Goal: Find specific page/section: Find specific page/section

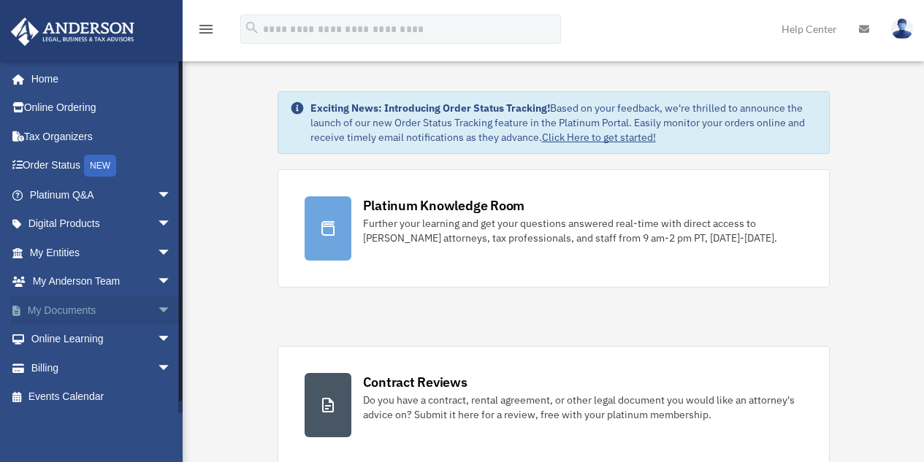
click at [157, 312] on span "arrow_drop_down" at bounding box center [171, 311] width 29 height 30
click at [66, 342] on link "Box" at bounding box center [106, 339] width 173 height 29
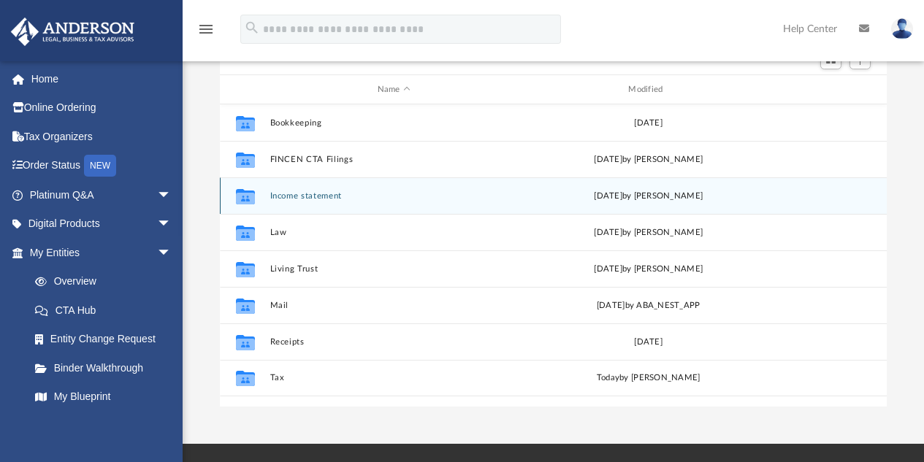
scroll to position [146, 0]
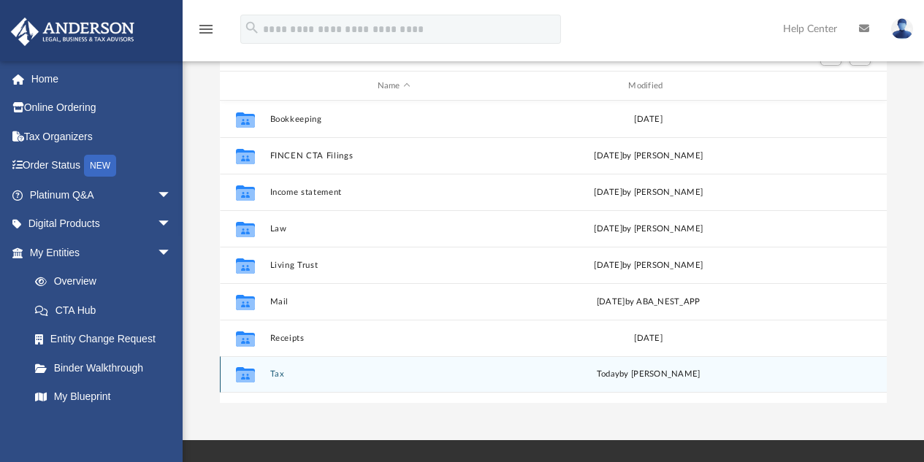
click at [274, 371] on button "Tax" at bounding box center [393, 374] width 248 height 9
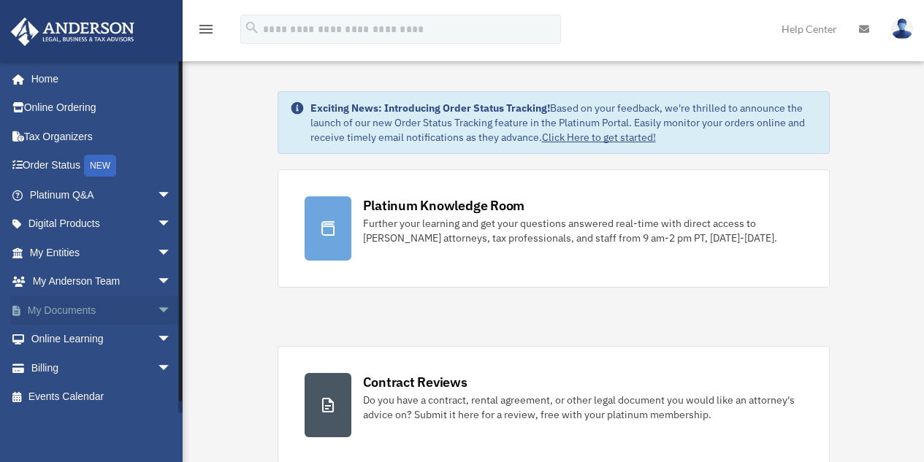
click at [157, 309] on span "arrow_drop_down" at bounding box center [171, 311] width 29 height 30
click at [63, 337] on link "Box" at bounding box center [106, 339] width 173 height 29
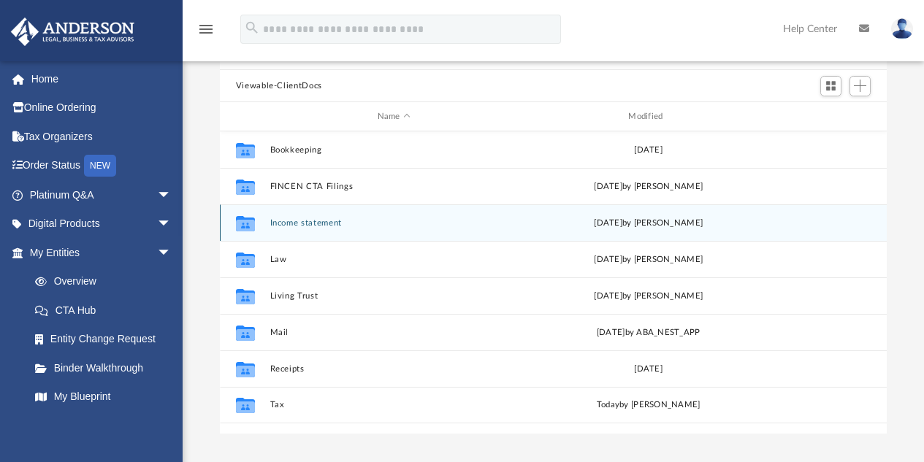
scroll to position [146, 0]
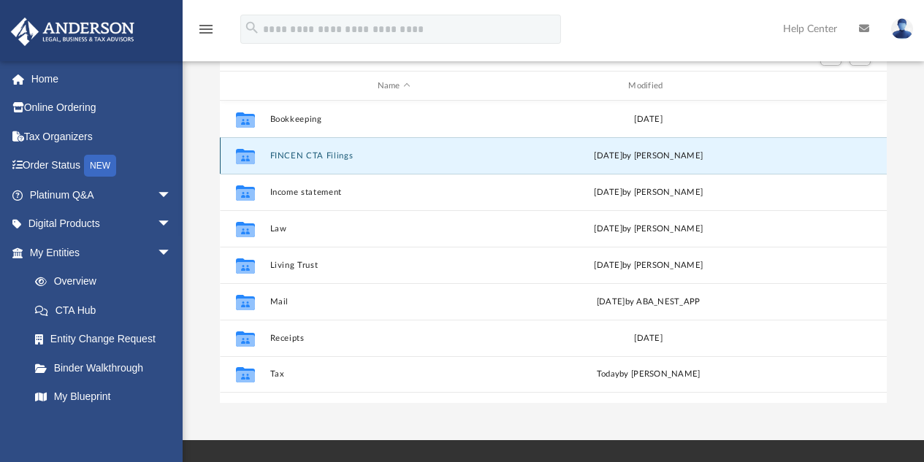
click at [288, 157] on button "FINCEN CTA Filings" at bounding box center [393, 155] width 248 height 9
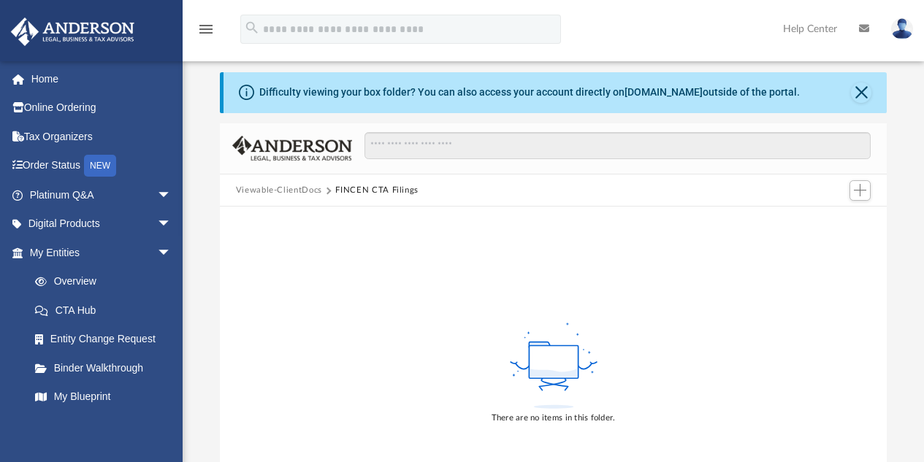
scroll to position [0, 0]
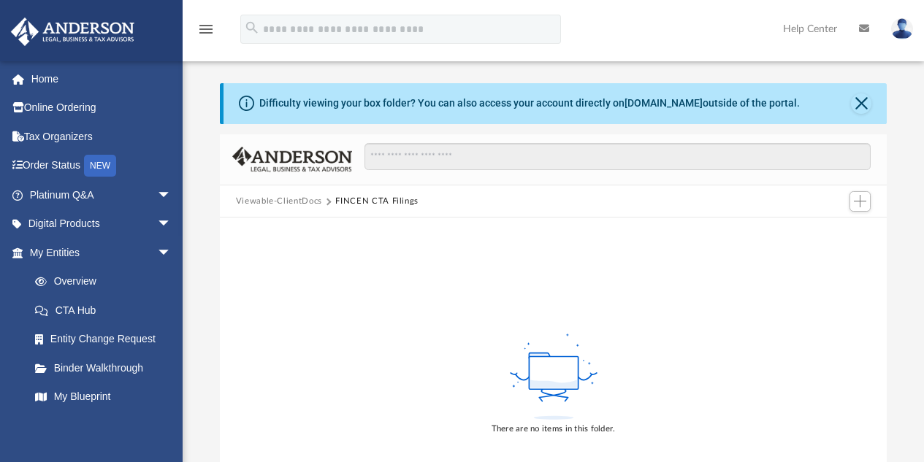
click at [309, 202] on button "Viewable-ClientDocs" at bounding box center [279, 201] width 86 height 13
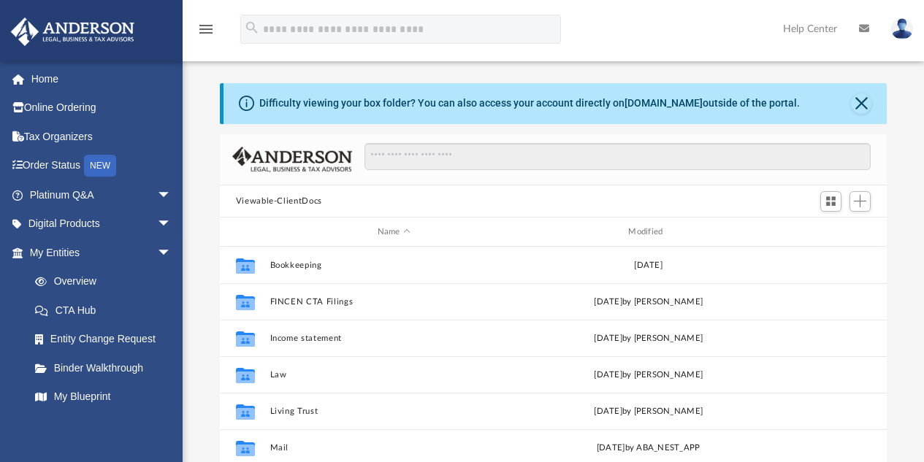
scroll to position [321, 656]
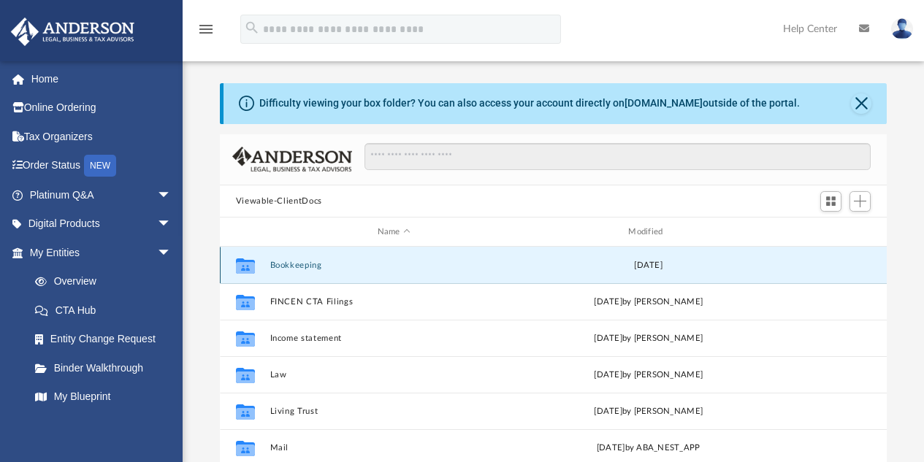
click at [310, 264] on button "Bookkeeping" at bounding box center [393, 265] width 248 height 9
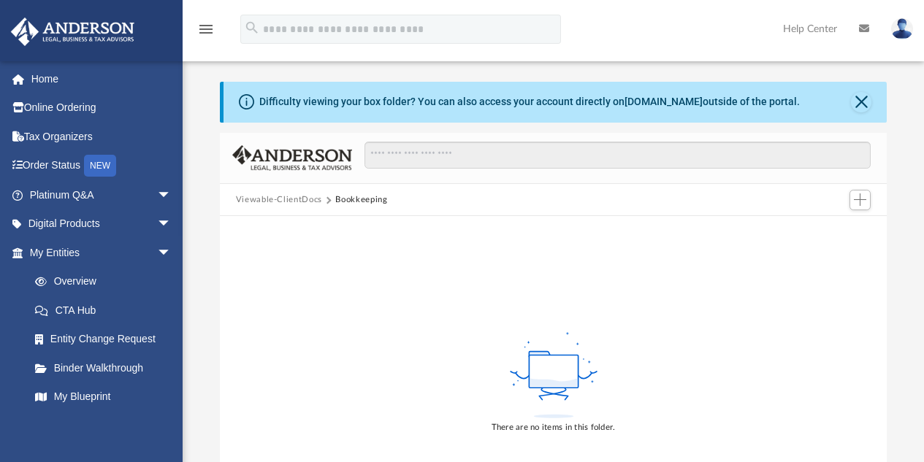
scroll to position [0, 0]
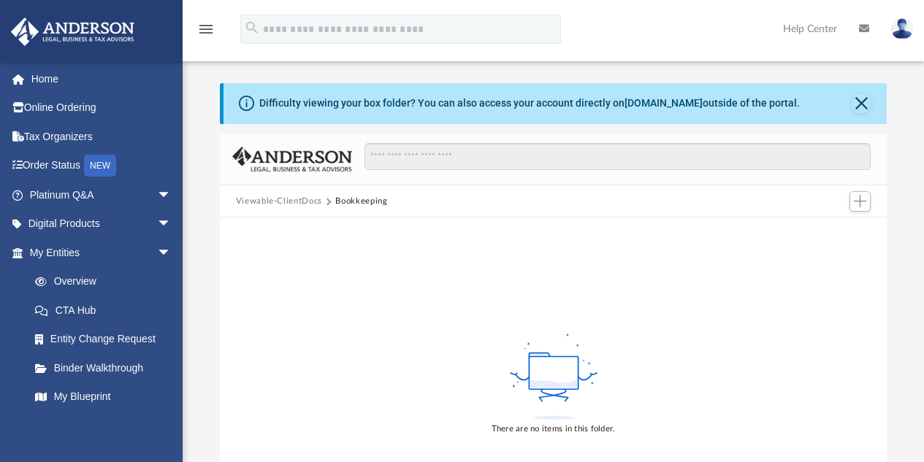
click at [301, 203] on button "Viewable-ClientDocs" at bounding box center [279, 201] width 86 height 13
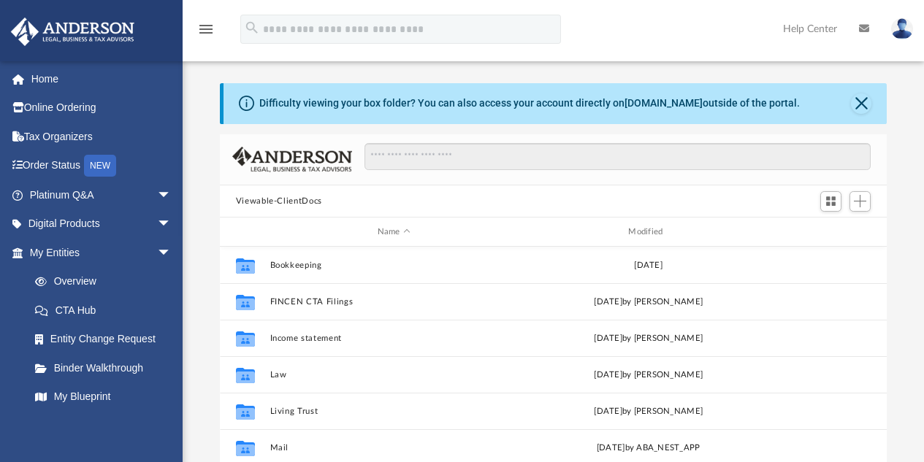
scroll to position [321, 656]
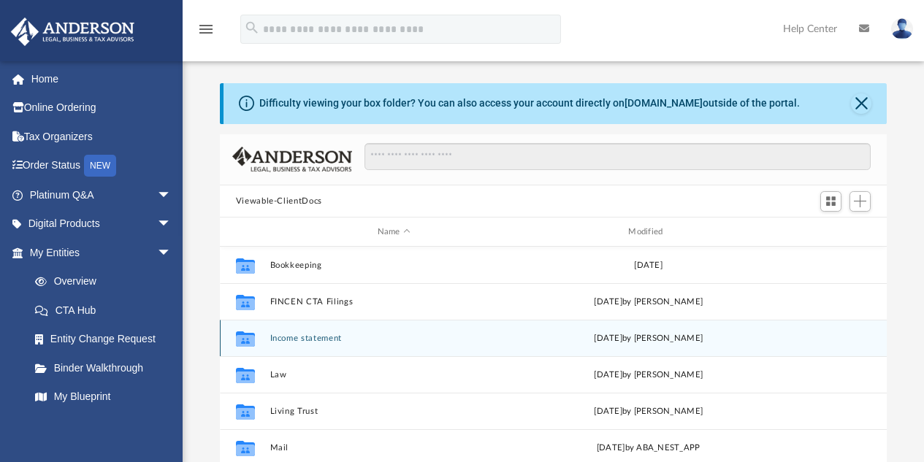
click at [296, 340] on button "Income statement" at bounding box center [393, 338] width 248 height 9
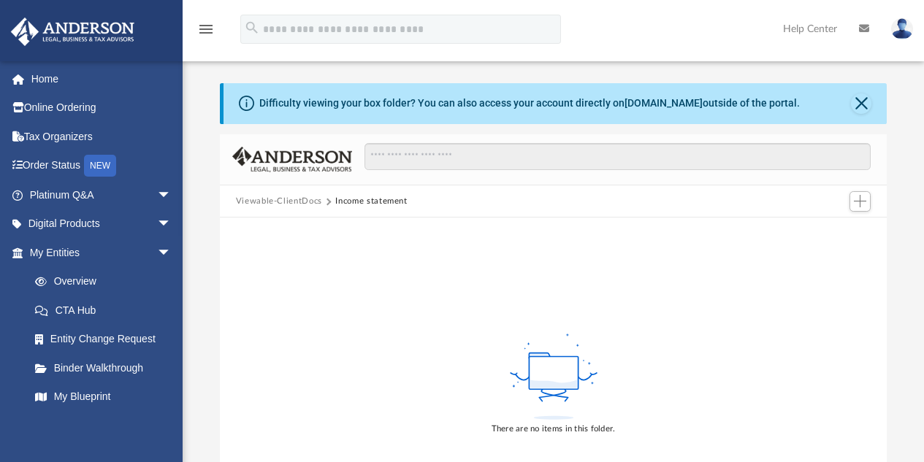
click at [283, 202] on button "Viewable-ClientDocs" at bounding box center [279, 201] width 86 height 13
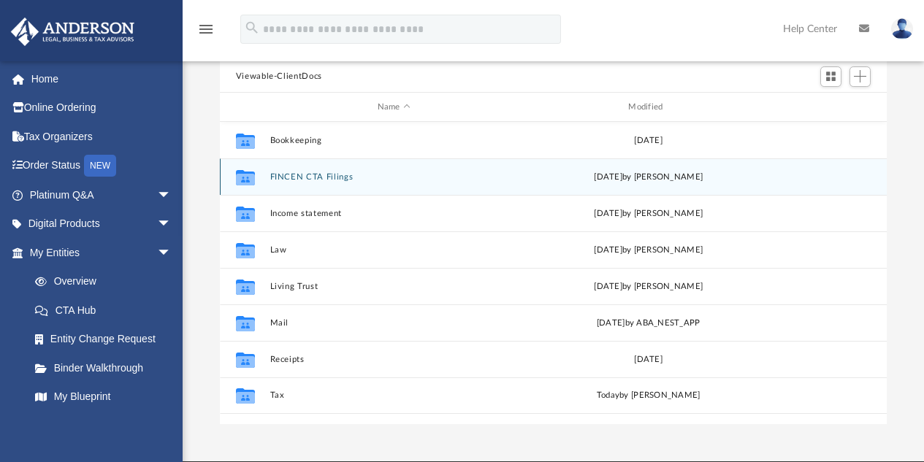
scroll to position [146, 0]
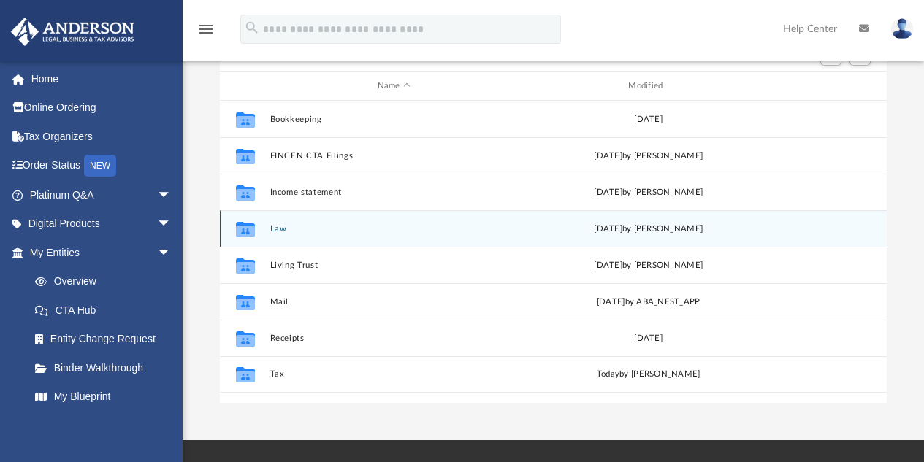
click at [280, 226] on button "Law" at bounding box center [393, 228] width 248 height 9
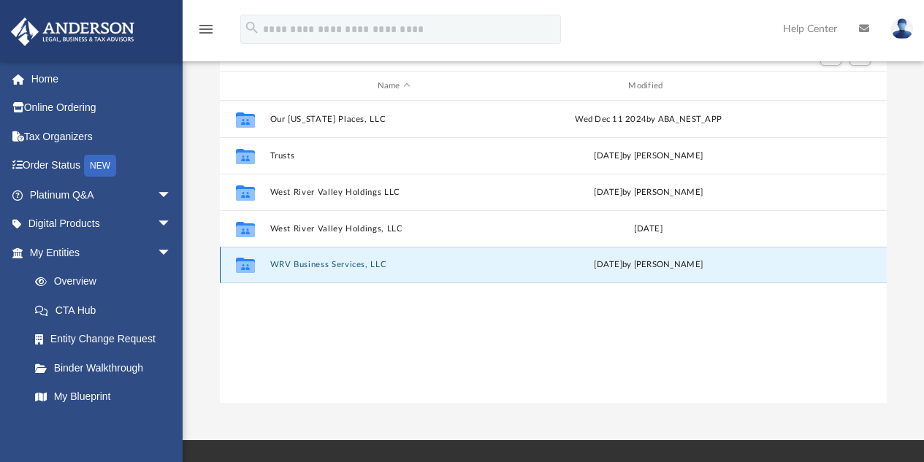
click at [317, 266] on button "WRV Business Services, LLC" at bounding box center [393, 265] width 248 height 9
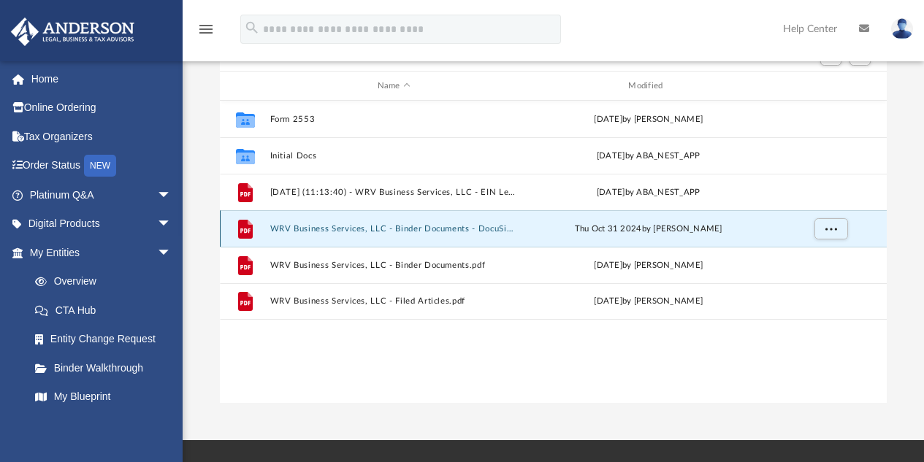
click at [325, 229] on button "WRV Business Services, LLC - Binder Documents - DocuSigned.pdf" at bounding box center [393, 228] width 248 height 9
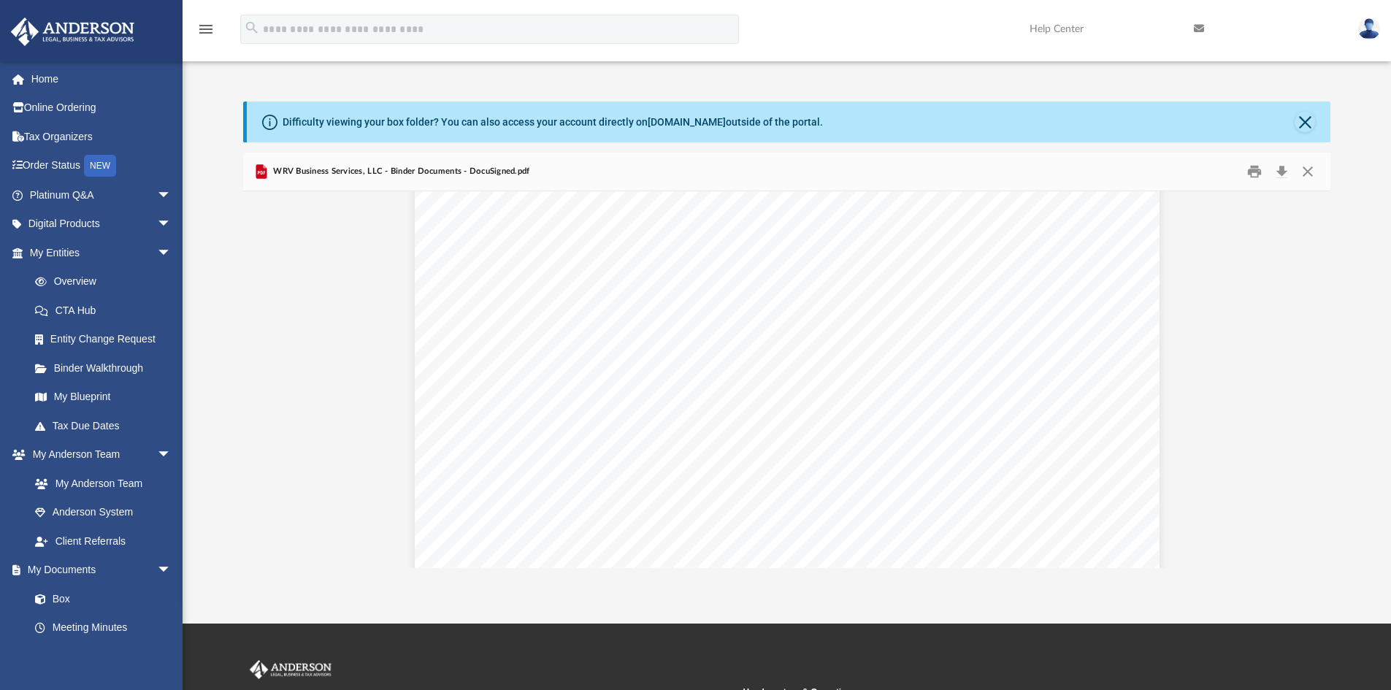
scroll to position [3066, 0]
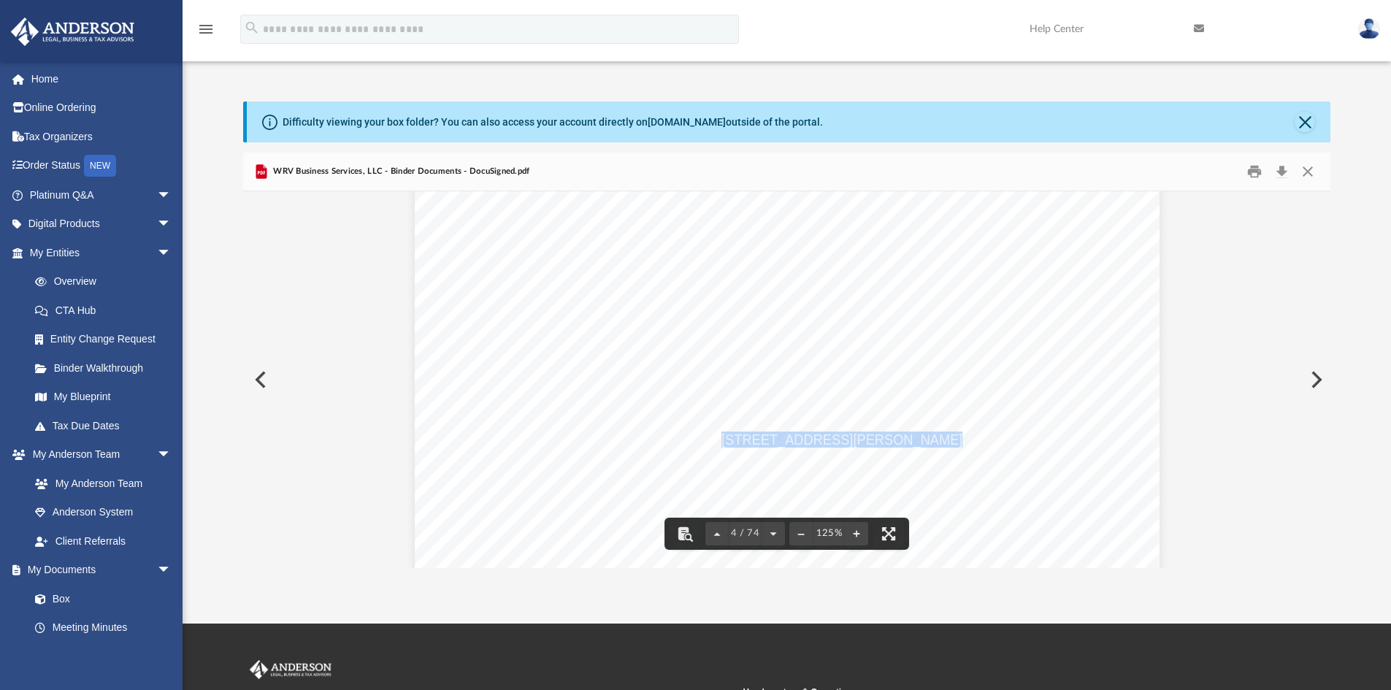
drag, startPoint x: 718, startPoint y: 437, endPoint x: 899, endPoint y: 443, distance: 181.2
click at [899, 443] on span "3225 McLeod Drive, Suite 100 Las Vegas, Nevada 89121" at bounding box center [878, 439] width 315 height 15
drag, startPoint x: 715, startPoint y: 290, endPoint x: 764, endPoint y: 291, distance: 49.7
click at [764, 291] on div "Overview of WRV Business Services, LLC Entity Formation Information State of Or…" at bounding box center [787, 425] width 745 height 964
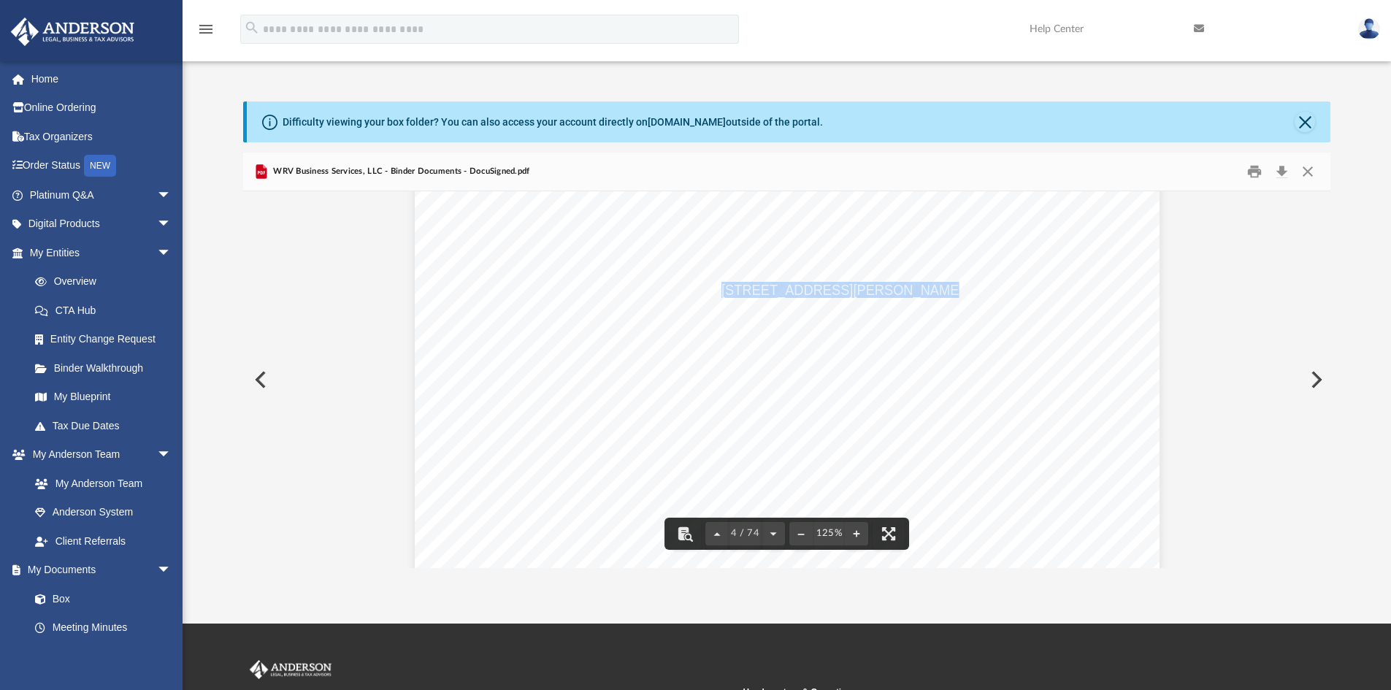
drag, startPoint x: 715, startPoint y: 288, endPoint x: 896, endPoint y: 294, distance: 180.5
click at [896, 294] on span "3225 McLeod Drive, Suite 100 Las Vegas, Nevada 89121" at bounding box center [878, 290] width 315 height 15
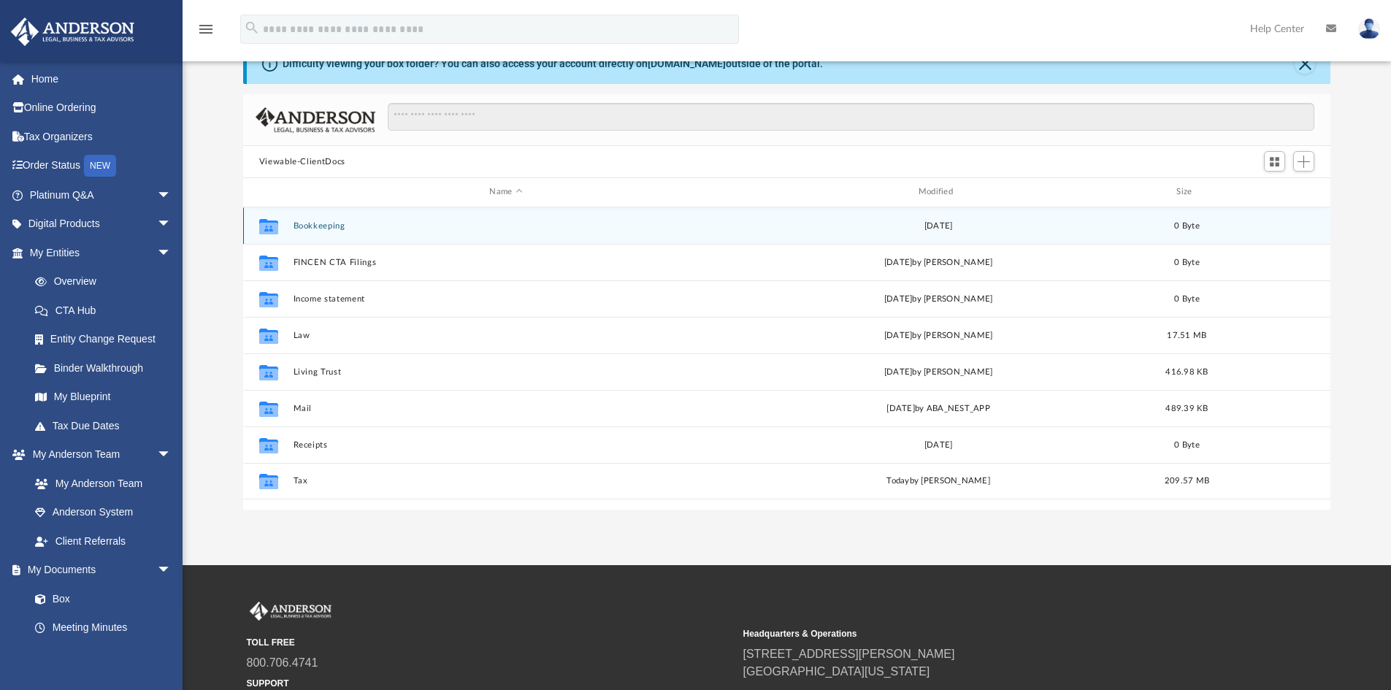
scroll to position [321, 1076]
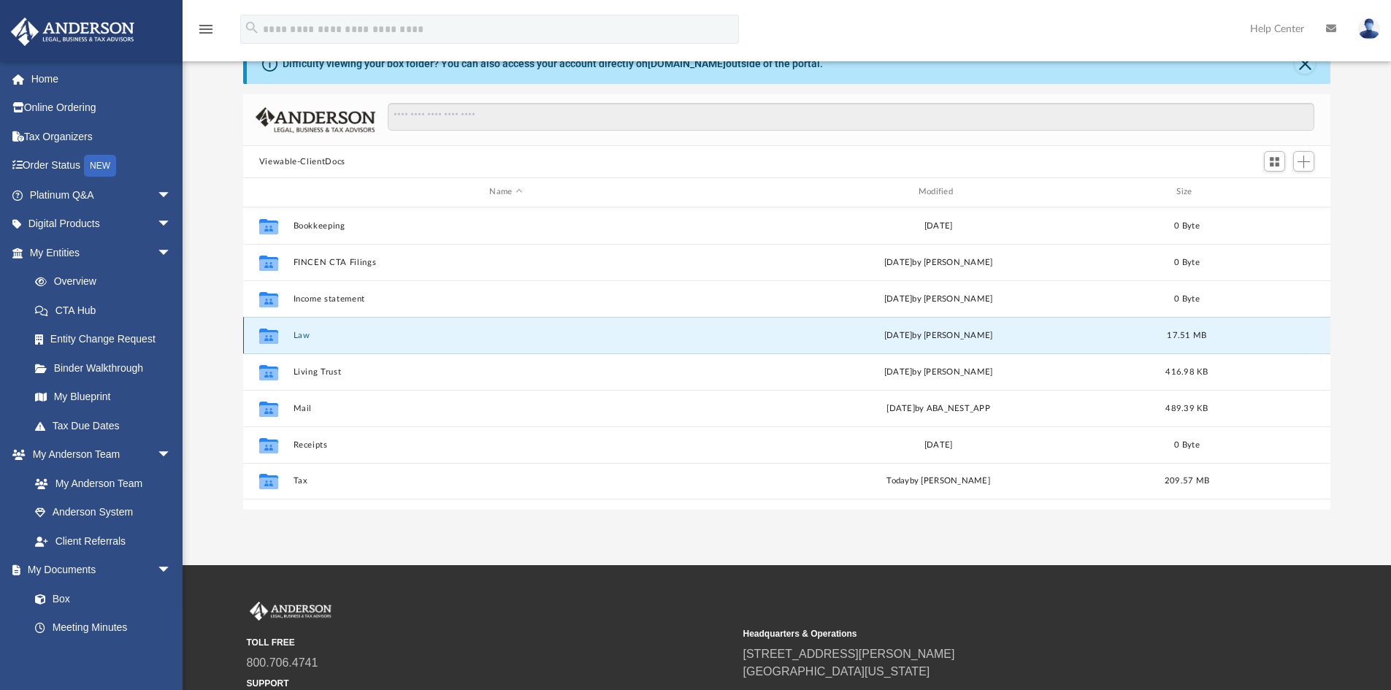
click at [300, 337] on button "Law" at bounding box center [506, 335] width 426 height 9
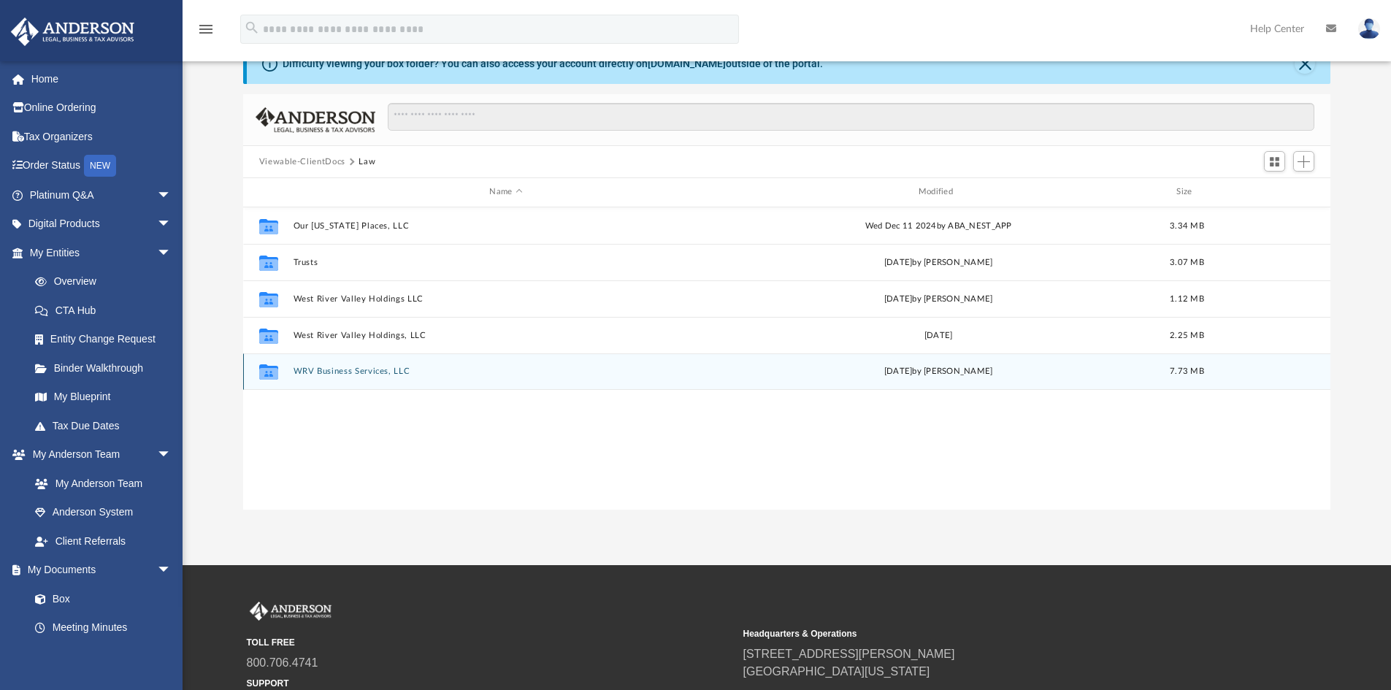
click at [331, 370] on button "WRV Business Services, LLC" at bounding box center [506, 371] width 426 height 9
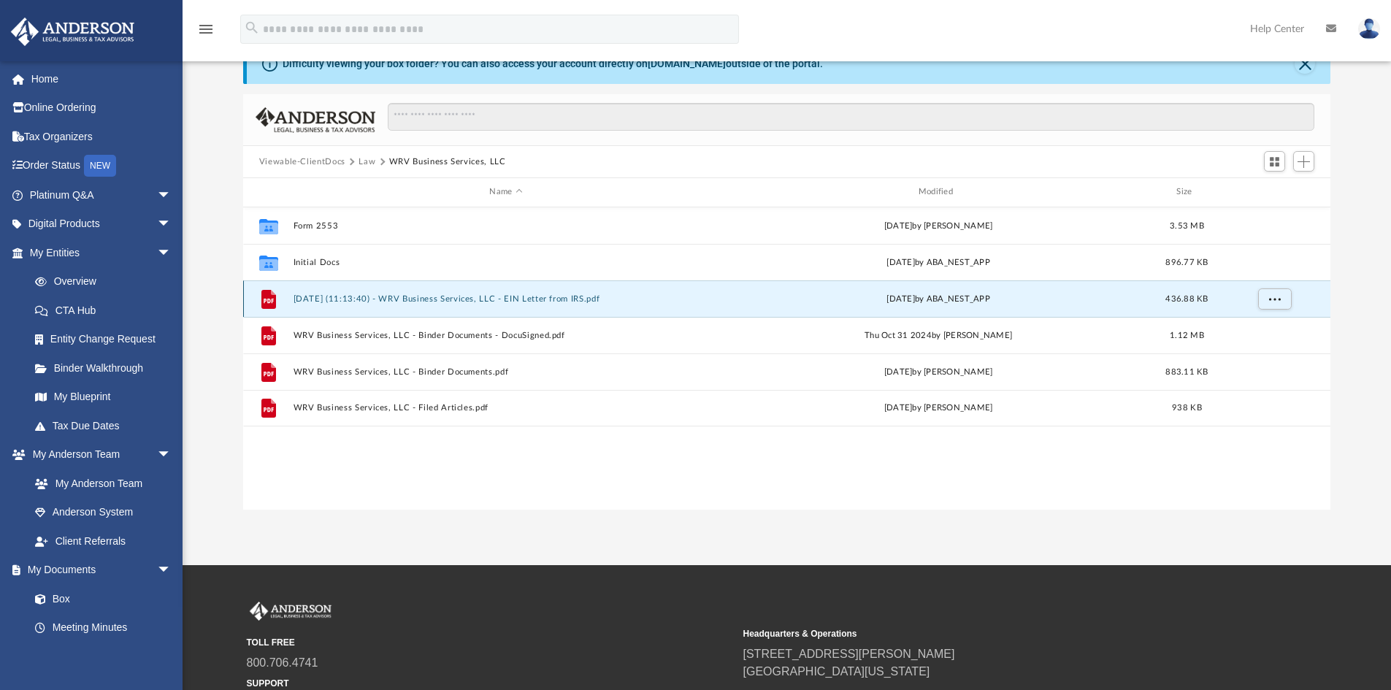
click at [507, 302] on button "2024.11.19 (11:13:40) - WRV Business Services, LLC - EIN Letter from IRS.pdf" at bounding box center [506, 298] width 426 height 9
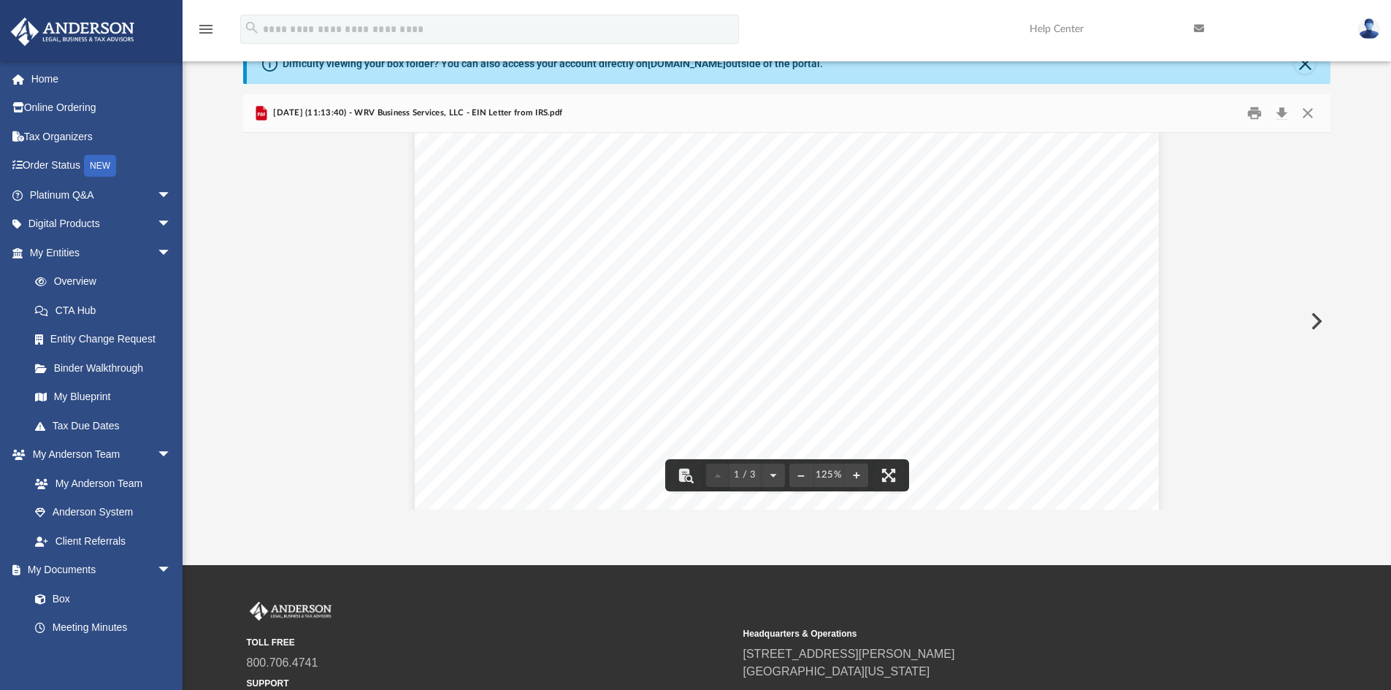
scroll to position [219, 0]
